Goal: Task Accomplishment & Management: Complete application form

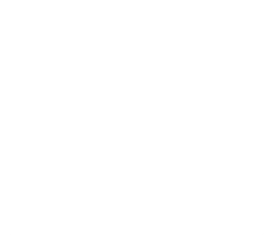
type input "[GEOGRAPHIC_DATA]"
type input "[DEMOGRAPHIC_DATA]"
type input "Government Issued ID"
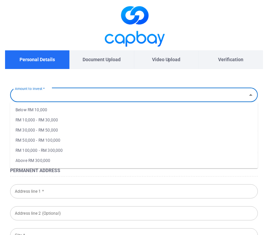
click at [132, 98] on input "Amount to Invest *" at bounding box center [128, 94] width 233 height 12
click at [45, 118] on li "RM 10,000 - RM 30,000" at bounding box center [134, 120] width 248 height 10
type input "RM 10,000 - RM 30,000"
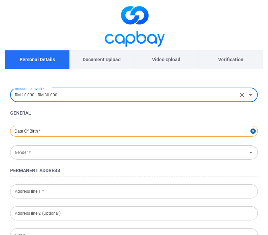
click at [53, 131] on div at bounding box center [134, 131] width 248 height 11
select select "8"
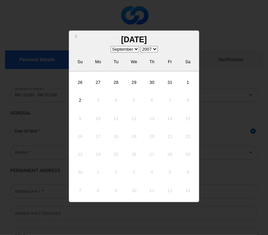
click at [150, 46] on div "1900 1901 1902 1903 1904 1905 1906 1907 1908 1909 1910 1911 1912 1913 1914 1915…" at bounding box center [149, 49] width 17 height 7
click at [149, 51] on select "1900 1901 1902 1903 1904 1905 1906 1907 1908 1909 1910 1911 1912 1913 1914 1915…" at bounding box center [149, 49] width 17 height 6
select select "1996"
click at [143, 52] on select "1900 1901 1902 1903 1904 1905 1906 1907 1908 1909 1910 1911 1912 1913 1914 1915…" at bounding box center [149, 49] width 17 height 6
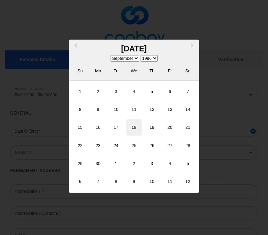
click at [141, 127] on div "18" at bounding box center [134, 127] width 16 height 16
type input "[DATE]"
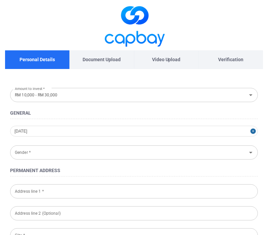
click at [38, 153] on input "Gender *" at bounding box center [128, 152] width 233 height 12
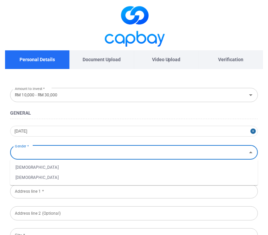
click at [32, 178] on li "[DEMOGRAPHIC_DATA]" at bounding box center [134, 177] width 248 height 10
type input "[DEMOGRAPHIC_DATA]"
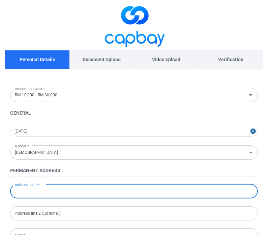
click at [43, 193] on input "Address line 1 *" at bounding box center [134, 191] width 248 height 14
type input "47-1B,JLN BESTARI 5/5"
type input "TMN NUSA BESTARI"
type input "81300"
type input "[GEOGRAPHIC_DATA]"
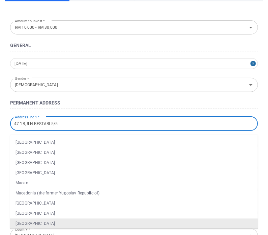
scroll to position [1309, 0]
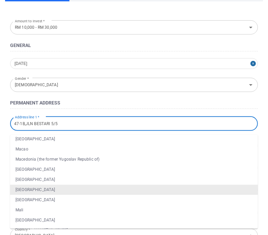
click at [45, 189] on li "[GEOGRAPHIC_DATA]" at bounding box center [134, 189] width 248 height 10
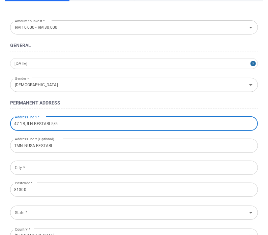
click at [31, 217] on input "State *" at bounding box center [128, 212] width 233 height 12
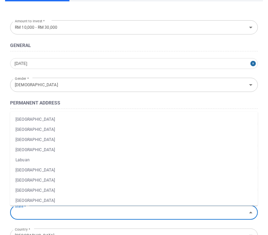
click at [32, 121] on li "[GEOGRAPHIC_DATA]" at bounding box center [134, 119] width 248 height 10
type input "[GEOGRAPHIC_DATA]"
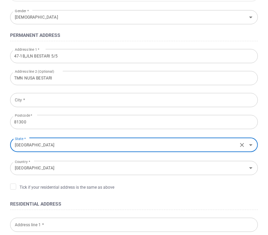
scroll to position [169, 0]
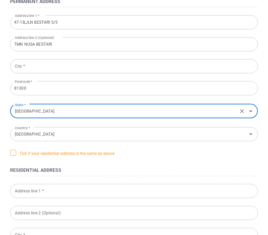
click at [18, 153] on span "Tick if your residential address is the same as above" at bounding box center [62, 152] width 104 height 7
click at [0, 0] on input "Tick if your residential address is the same as above" at bounding box center [0, 0] width 0 height 0
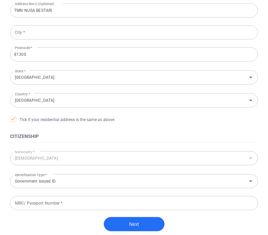
scroll to position [236, 0]
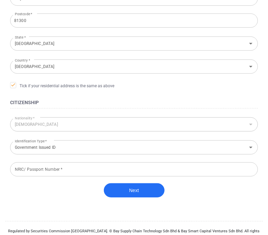
click at [47, 171] on input "NRIC/ Passport Number *" at bounding box center [134, 169] width 248 height 14
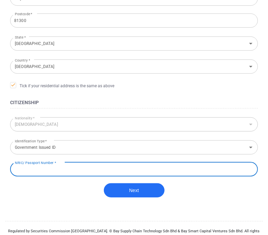
type input "960918-01-6240"
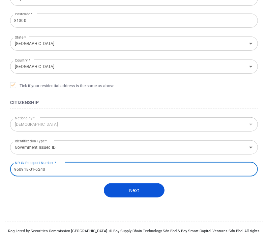
click at [127, 188] on button "Next" at bounding box center [134, 190] width 61 height 14
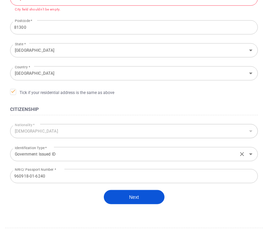
scroll to position [135, 0]
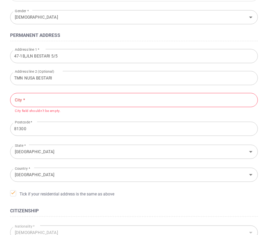
click at [36, 99] on input "City *" at bounding box center [134, 100] width 248 height 14
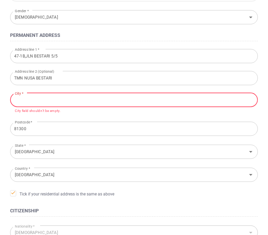
type input "JB"
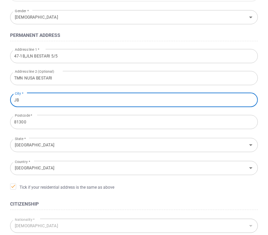
scroll to position [242, 0]
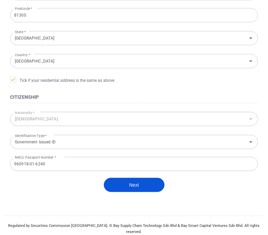
click at [126, 181] on button "Next" at bounding box center [134, 184] width 61 height 14
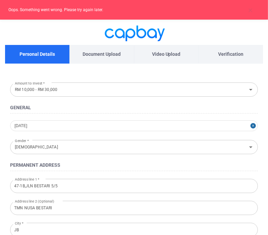
scroll to position [0, 0]
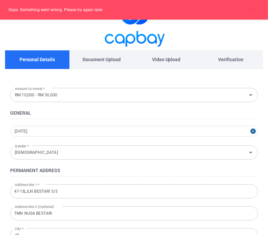
click at [92, 64] on div "Document Upload" at bounding box center [102, 59] width 64 height 19
